Goal: Information Seeking & Learning: Find specific fact

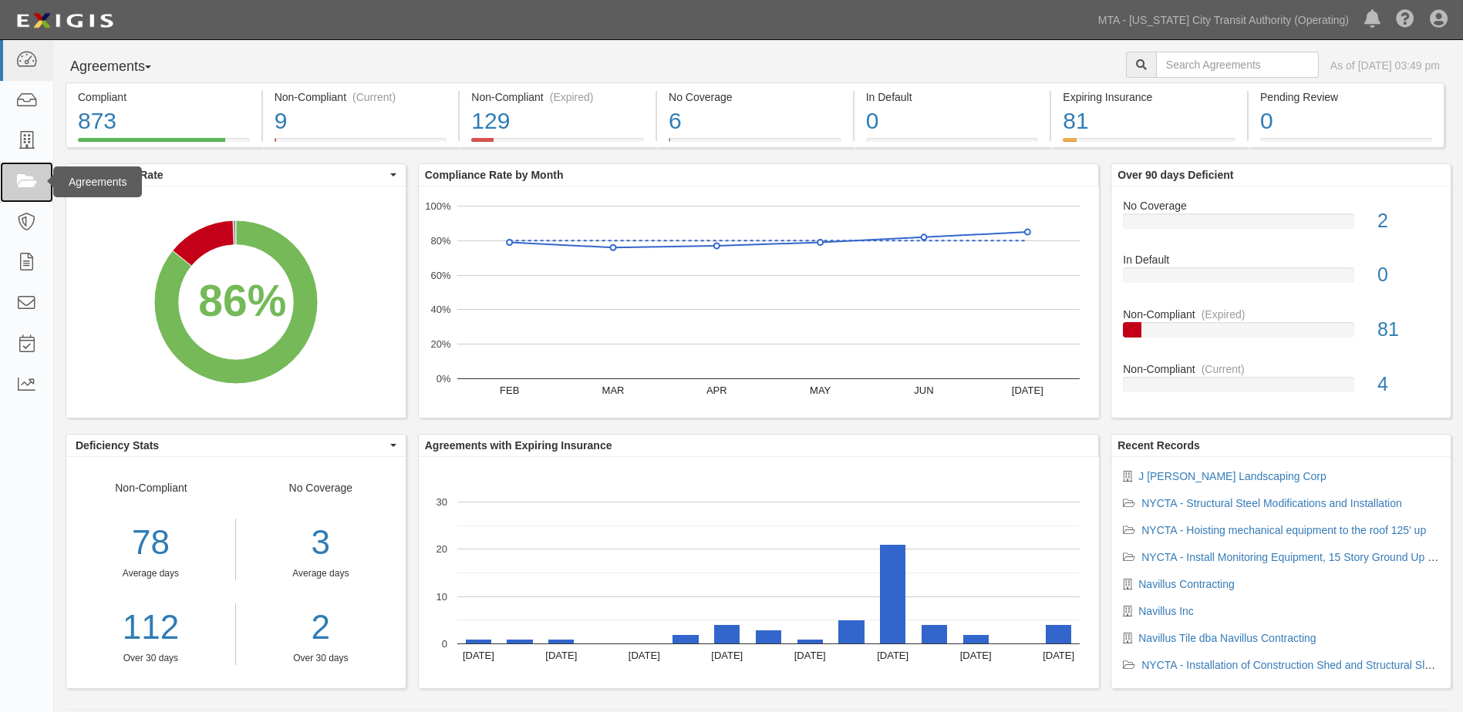
click at [31, 190] on icon at bounding box center [26, 182] width 22 height 18
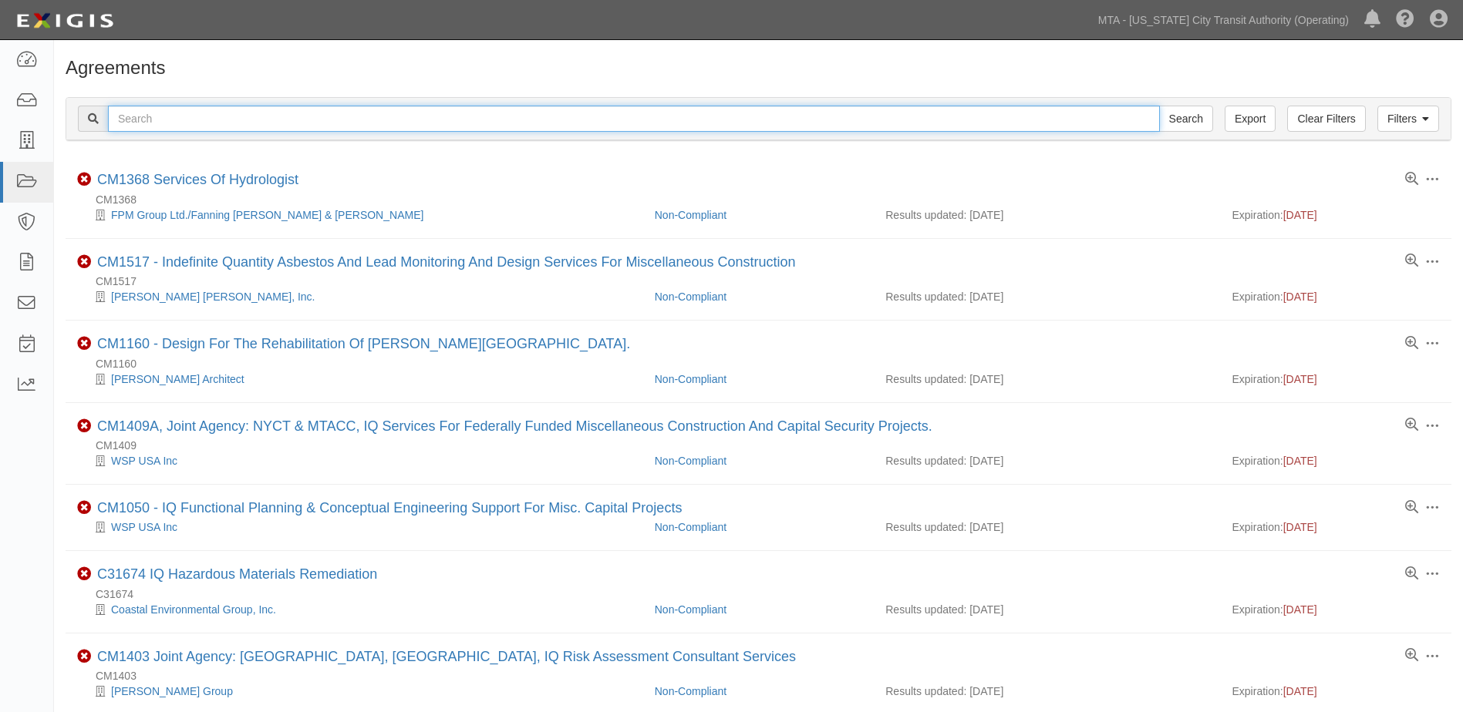
click at [152, 123] on input "text" at bounding box center [634, 119] width 1052 height 26
type input "ins1576"
click at [1159, 106] on input "Search" at bounding box center [1186, 119] width 54 height 26
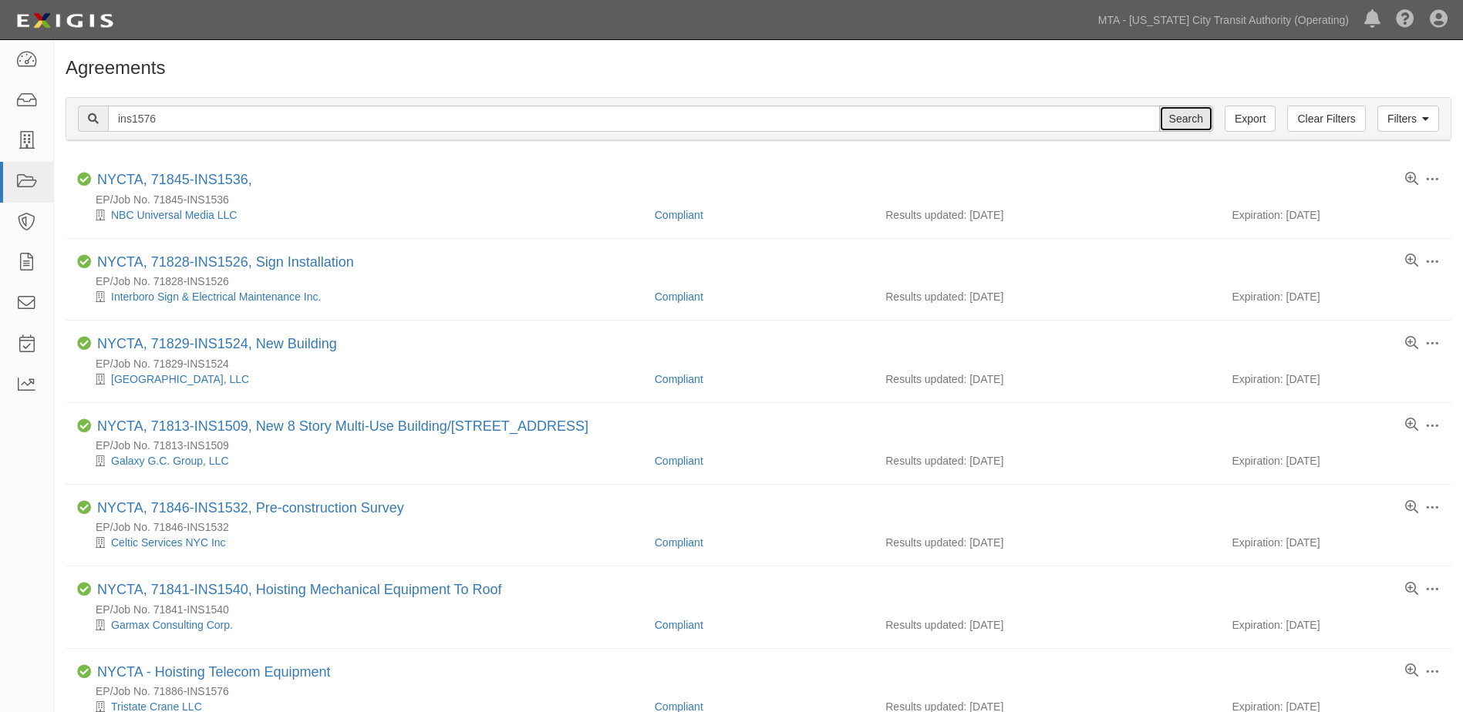
click at [1183, 126] on input "Search" at bounding box center [1186, 119] width 54 height 26
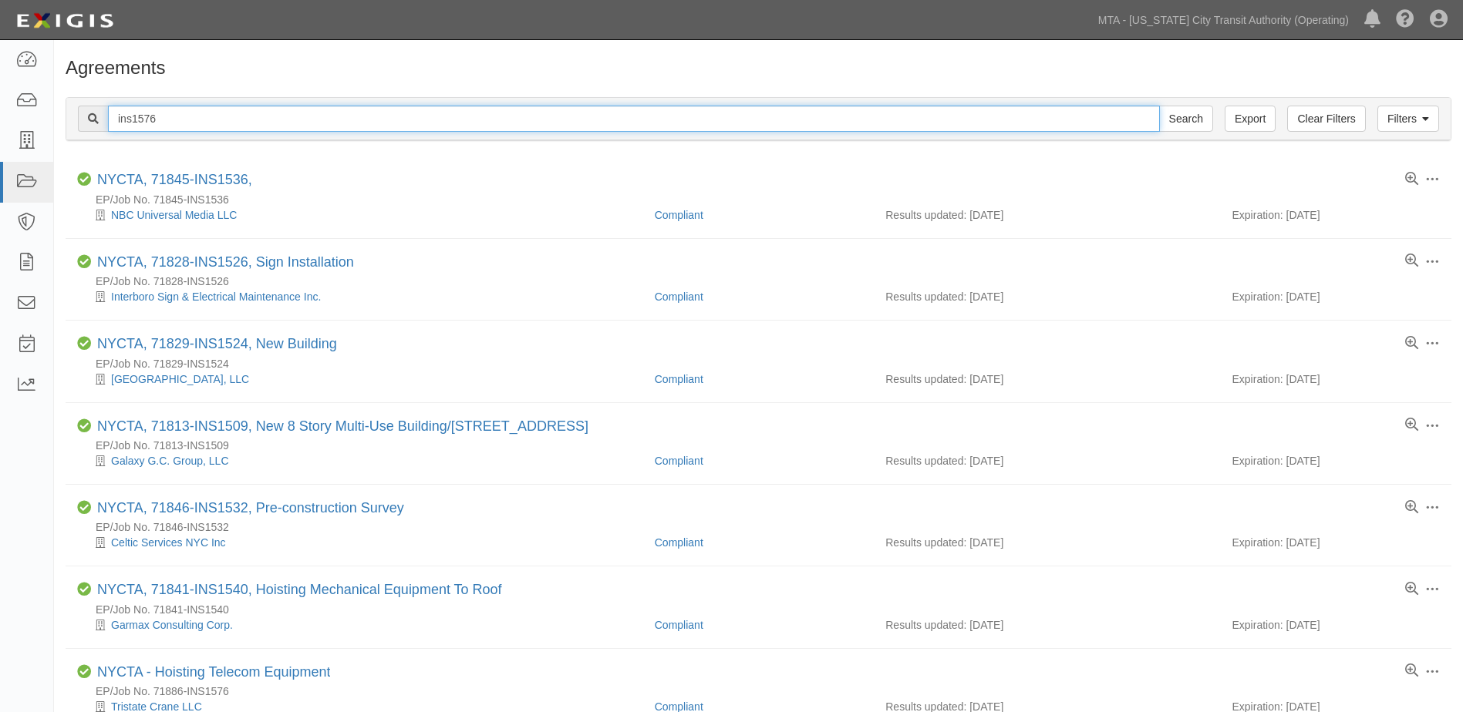
drag, startPoint x: 173, startPoint y: 122, endPoint x: 89, endPoint y: 116, distance: 85.0
click at [89, 116] on div "ins1576 Search" at bounding box center [645, 119] width 1135 height 26
paste input "[STREET_ADDRESS]"
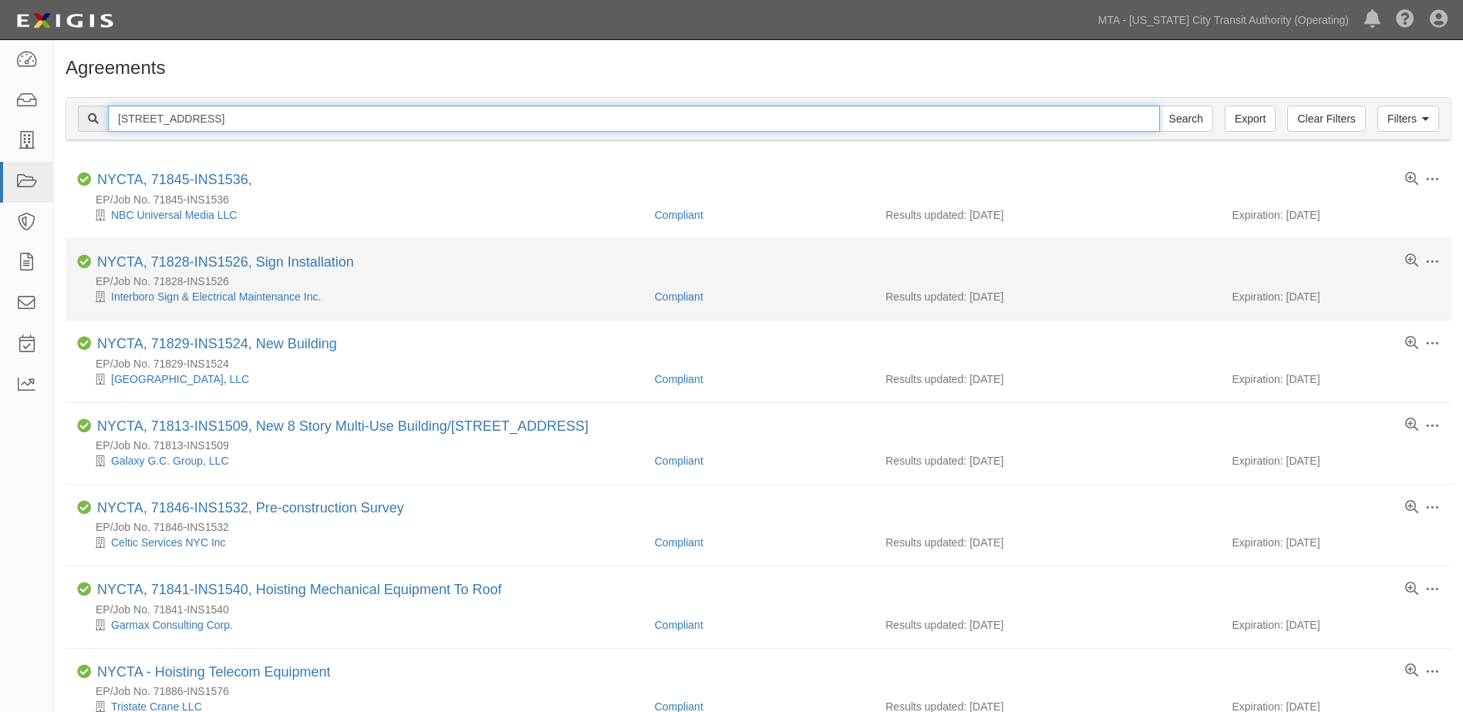
type input "[STREET_ADDRESS]"
click at [1159, 106] on input "Search" at bounding box center [1186, 119] width 54 height 26
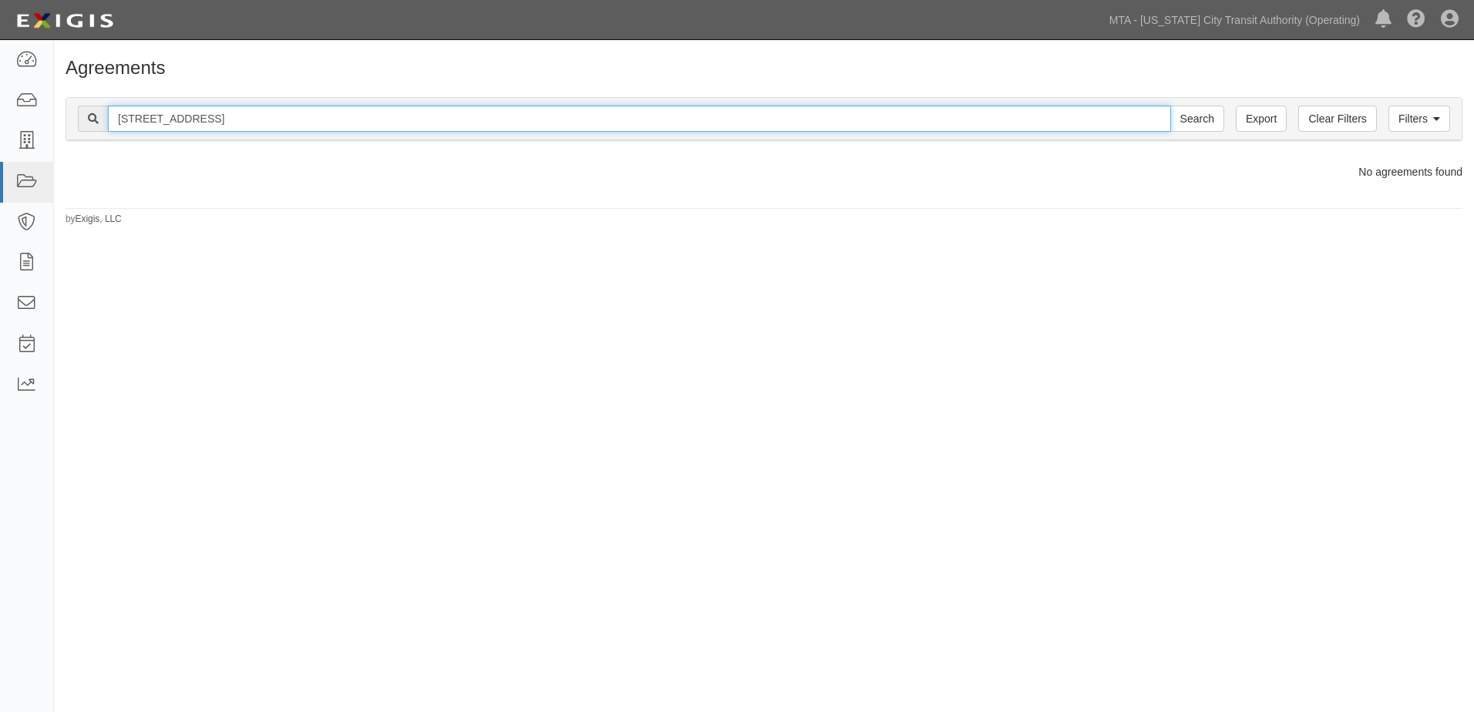
click at [130, 125] on input "40-04 Forley Street, Queens" at bounding box center [639, 119] width 1063 height 26
type input "[STREET_ADDRESS]"
click at [1170, 106] on input "Search" at bounding box center [1197, 119] width 54 height 26
